Goal: Find specific page/section: Find specific page/section

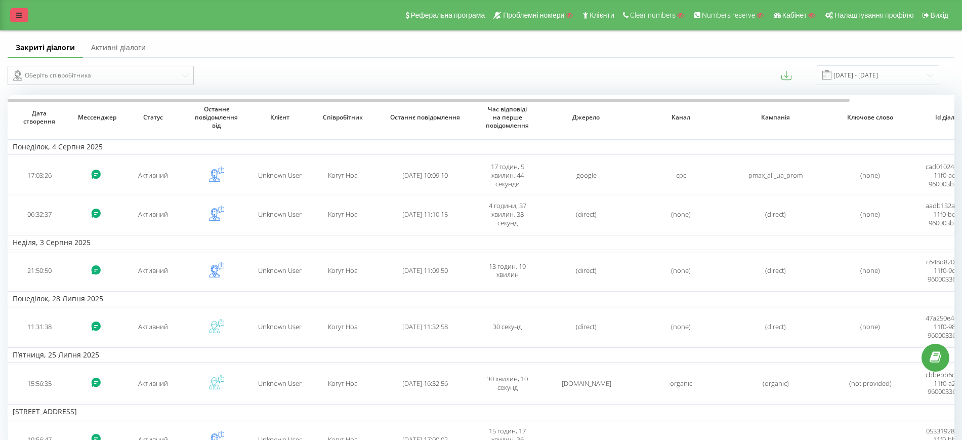
click at [10, 15] on div "Реферальна програма Проблемні номери Клієнти Clear numbers Numbers reserve Кабі…" at bounding box center [481, 15] width 962 height 30
drag, startPoint x: 14, startPoint y: 14, endPoint x: 12, endPoint y: 19, distance: 5.9
click at [14, 14] on link at bounding box center [19, 15] width 18 height 14
click at [8, 13] on div "Реферальна програма Проблемні номери Клієнти Clear numbers Numbers reserve Кабі…" at bounding box center [481, 15] width 962 height 30
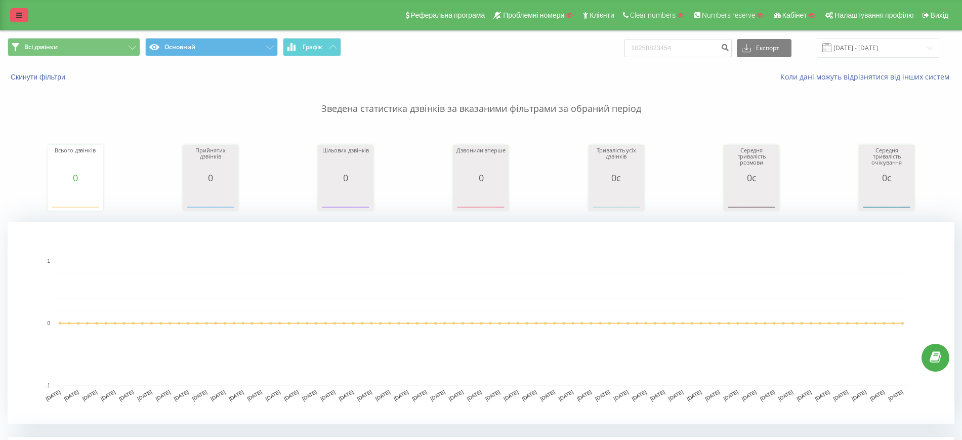
drag, startPoint x: 0, startPoint y: 0, endPoint x: 28, endPoint y: 21, distance: 34.7
click at [25, 13] on link at bounding box center [19, 15] width 18 height 14
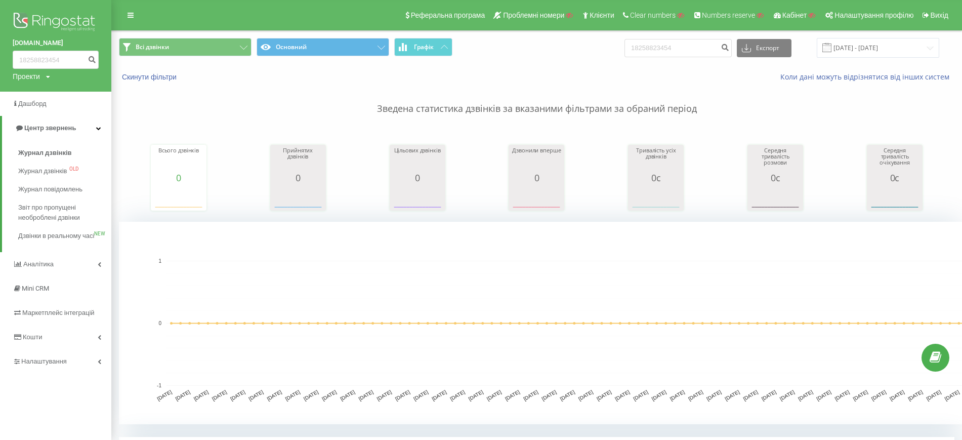
click at [38, 72] on div "Проекти" at bounding box center [26, 76] width 27 height 10
click at [39, 88] on input "text" at bounding box center [41, 91] width 51 height 15
paste input "[DOMAIN_NAME]"
type input "[DOMAIN_NAME]"
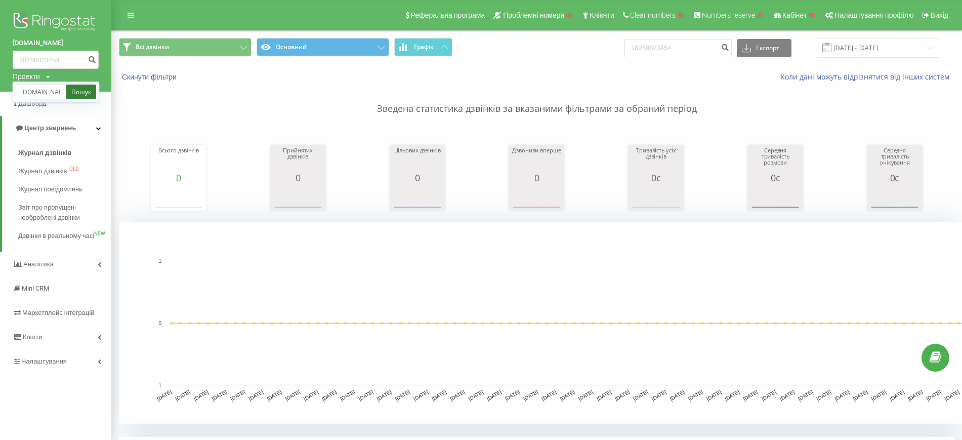
click at [89, 88] on link "Пошук" at bounding box center [81, 91] width 30 height 15
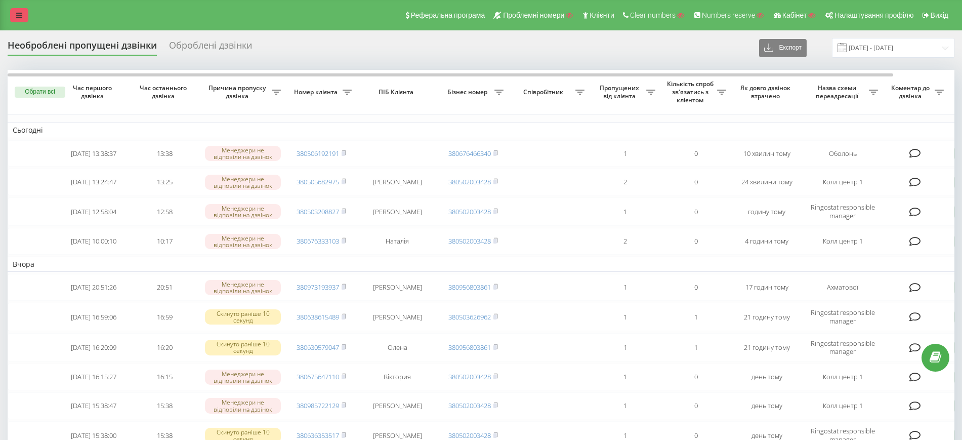
click at [15, 16] on link at bounding box center [19, 15] width 18 height 14
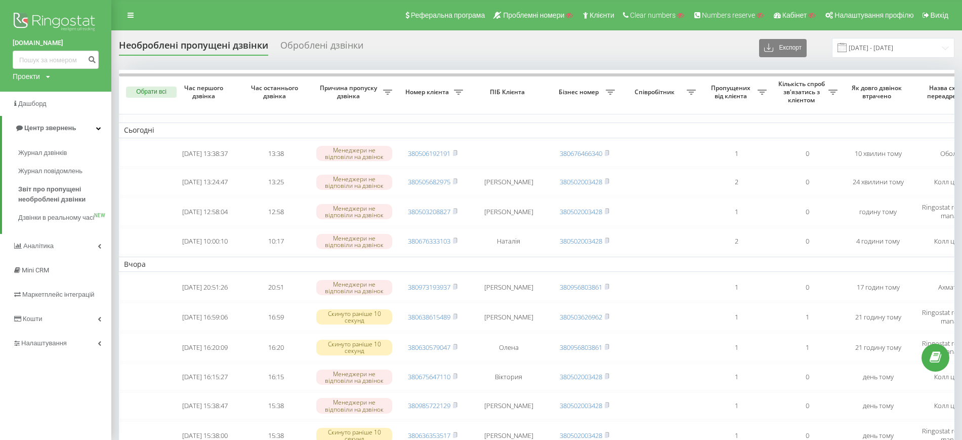
click at [35, 79] on div "Проекти" at bounding box center [26, 76] width 27 height 10
click at [39, 95] on input "text" at bounding box center [41, 91] width 51 height 15
paste input "ffa.com.ua"
type input "ffa.com.ua"
click at [79, 93] on link "Пошук" at bounding box center [81, 91] width 30 height 15
